Goal: Navigation & Orientation: Find specific page/section

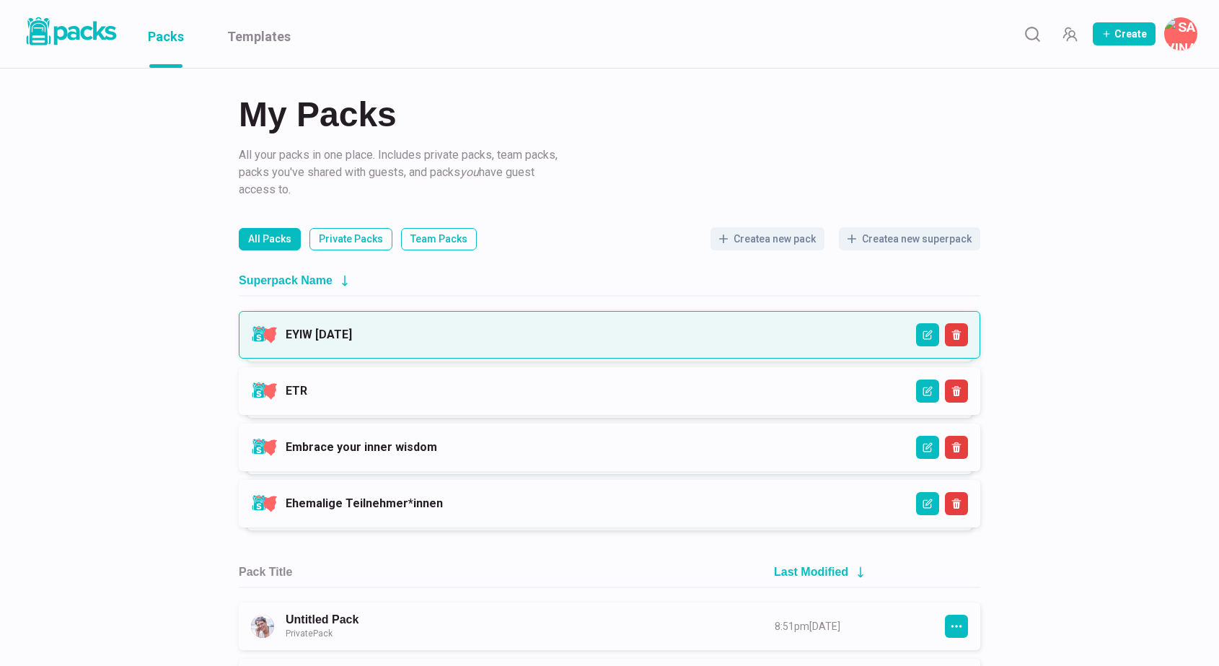
click at [352, 335] on link "EYIW [DATE]" at bounding box center [319, 335] width 66 height 14
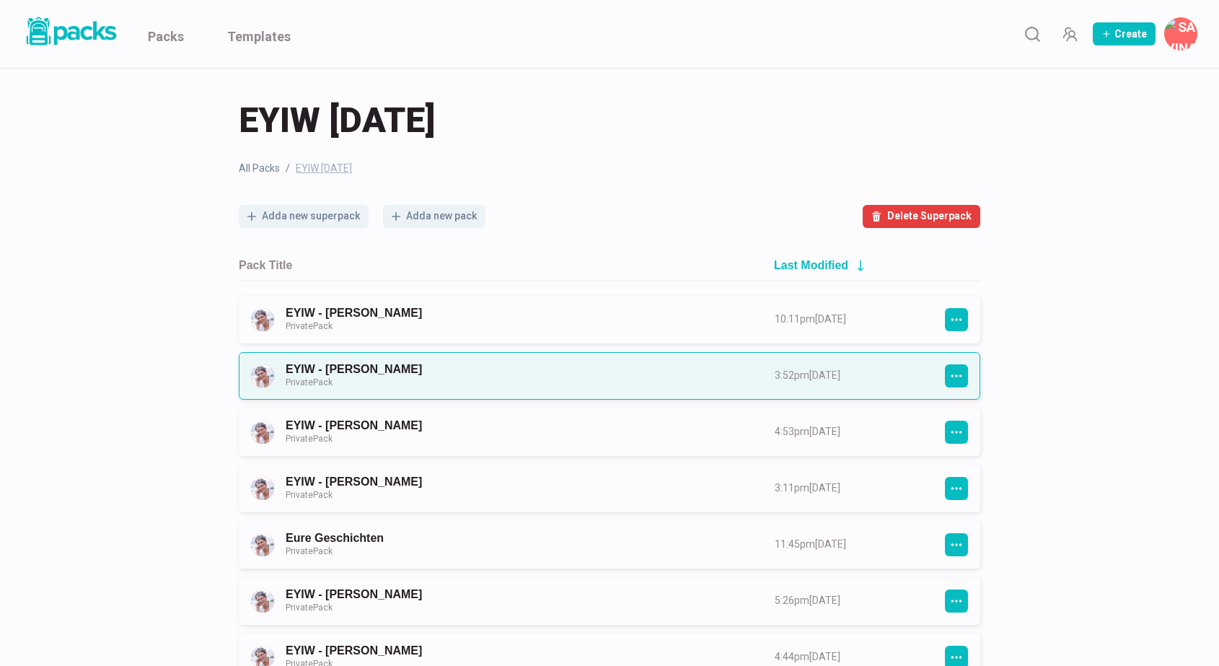
click at [548, 367] on link "EYIW - [PERSON_NAME] Private Pack" at bounding box center [517, 375] width 463 height 27
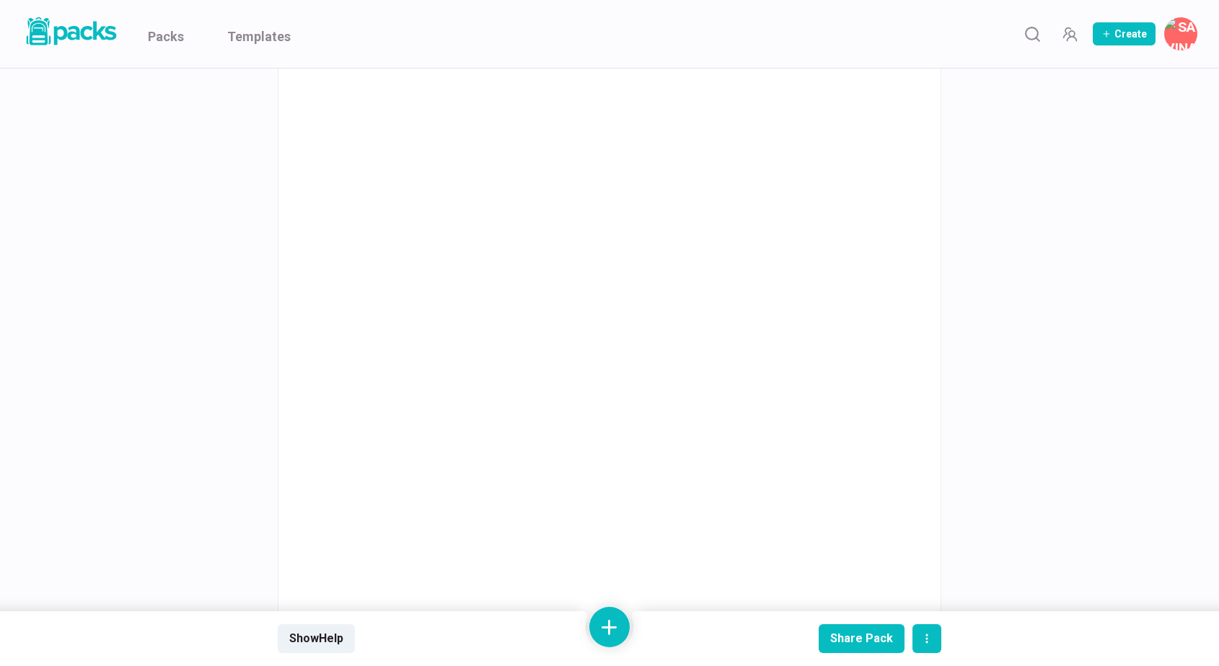
scroll to position [1197, 0]
click at [159, 34] on link "Packs" at bounding box center [166, 34] width 36 height 68
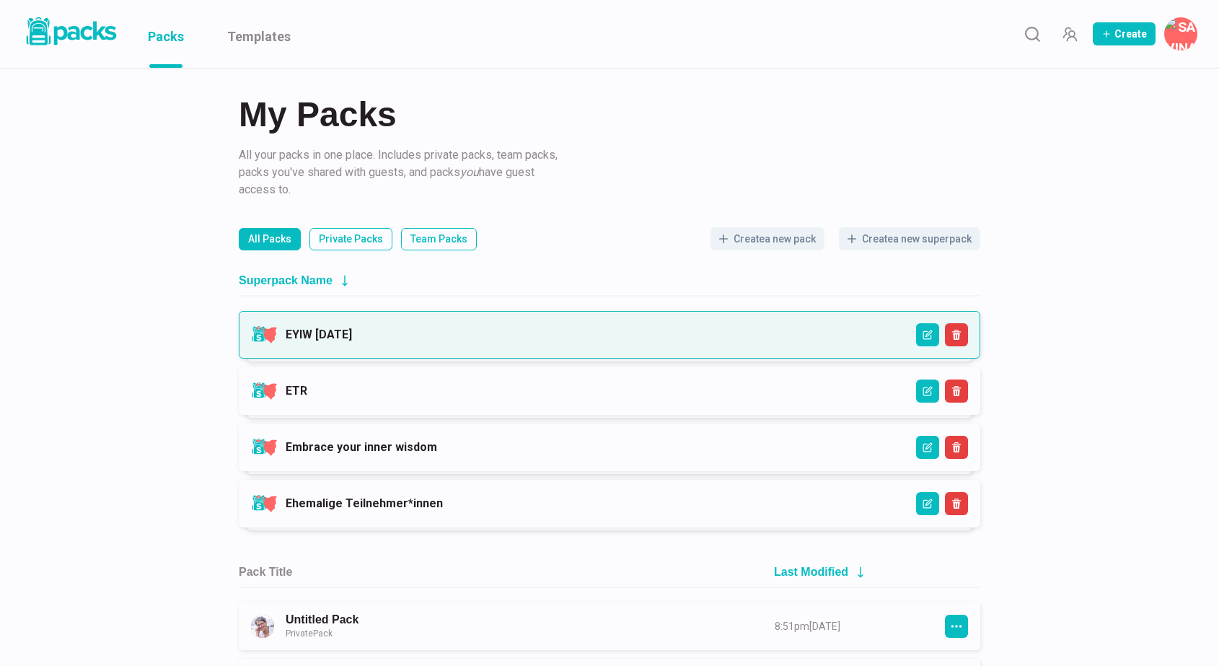
click at [352, 341] on link "EYIW [DATE]" at bounding box center [319, 335] width 66 height 14
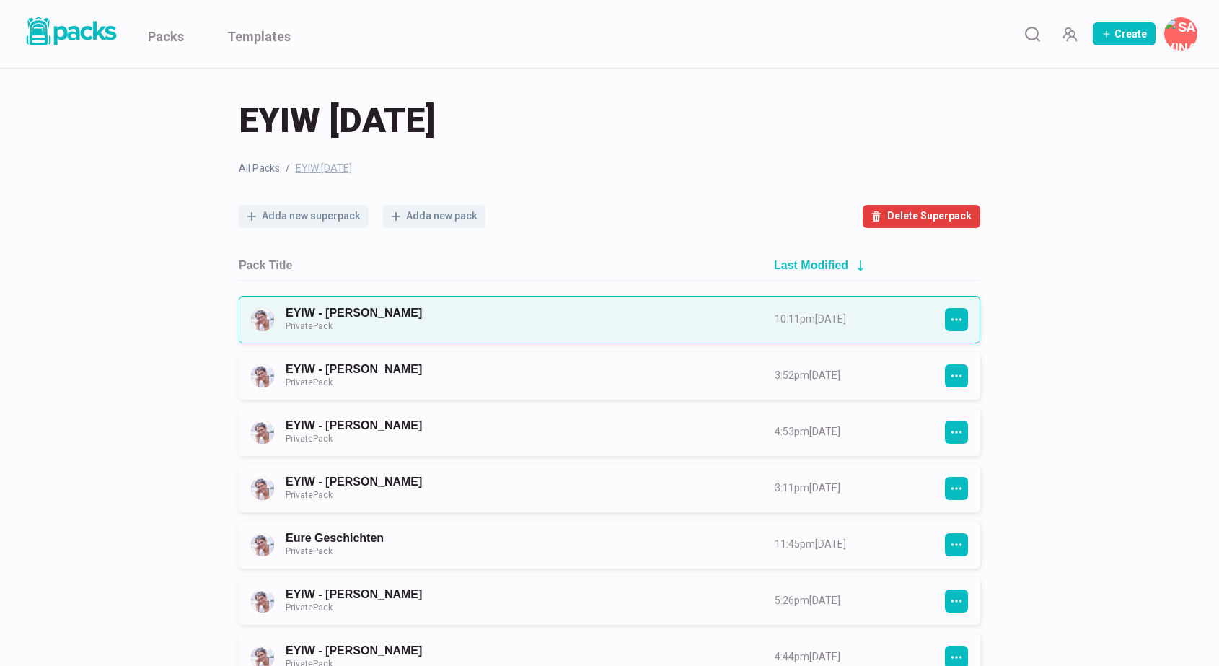
click at [514, 330] on link "EYIW - [PERSON_NAME] Private Pack" at bounding box center [517, 319] width 463 height 27
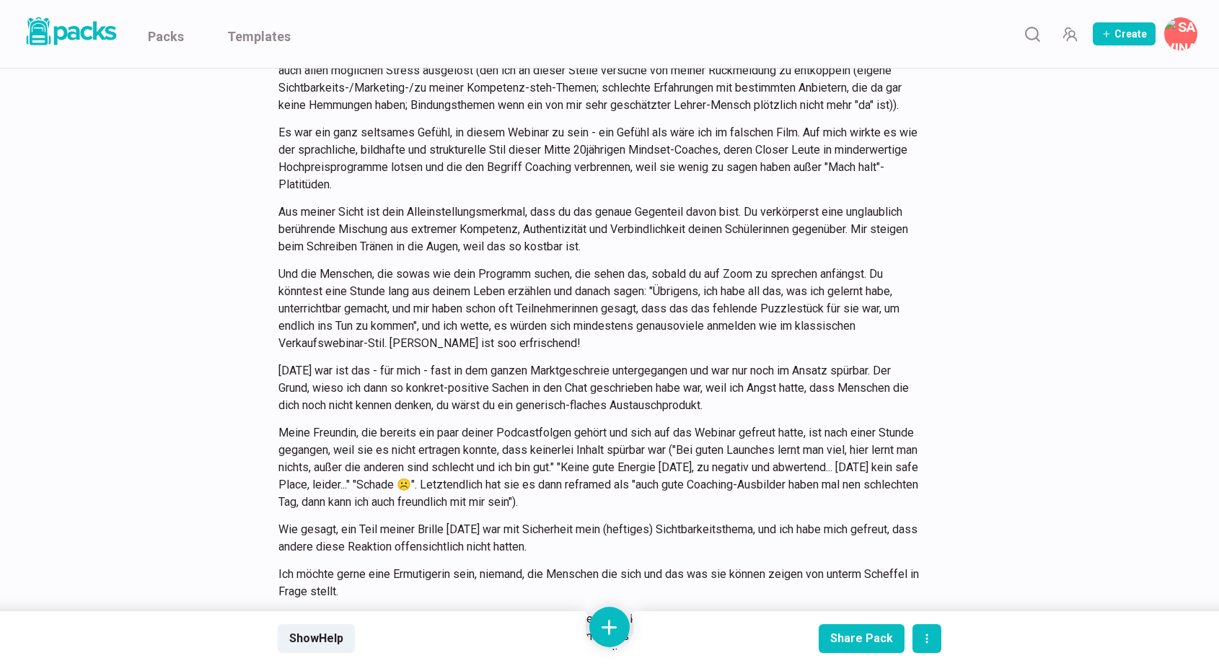
scroll to position [3316, 0]
